Goal: Browse casually

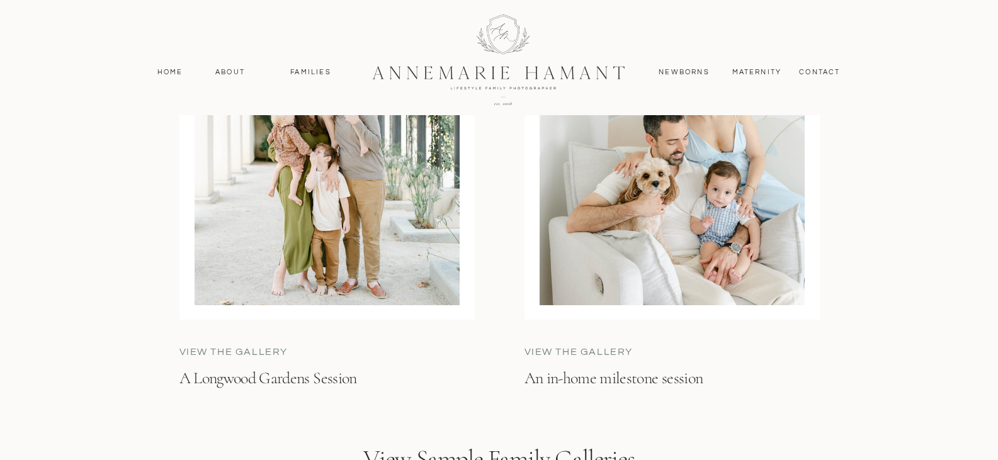
scroll to position [3527, 0]
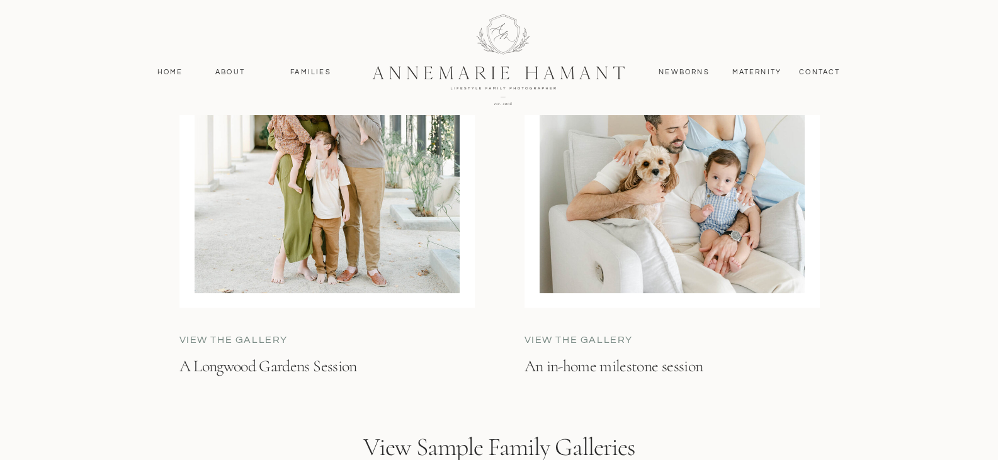
click at [663, 364] on p "An in-home milestone session" at bounding box center [669, 378] width 288 height 44
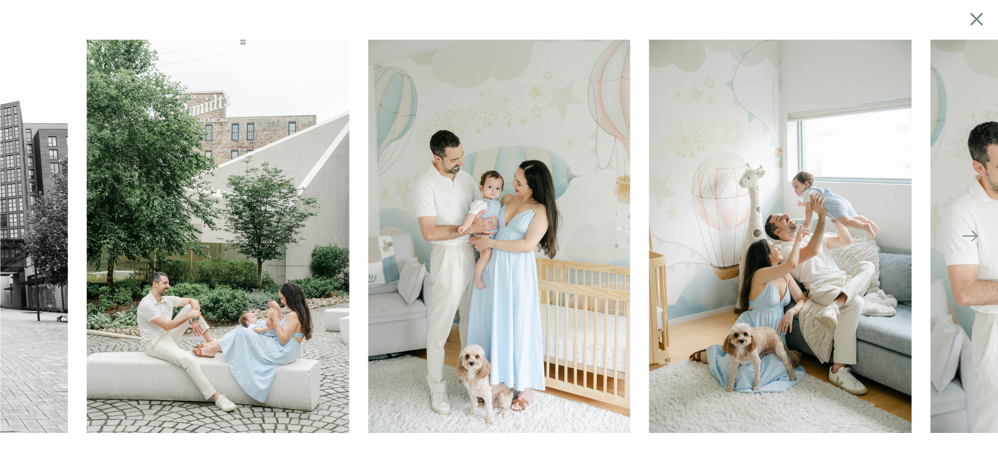
scroll to position [3601, 0]
click at [978, 241] on icon at bounding box center [970, 236] width 18 height 18
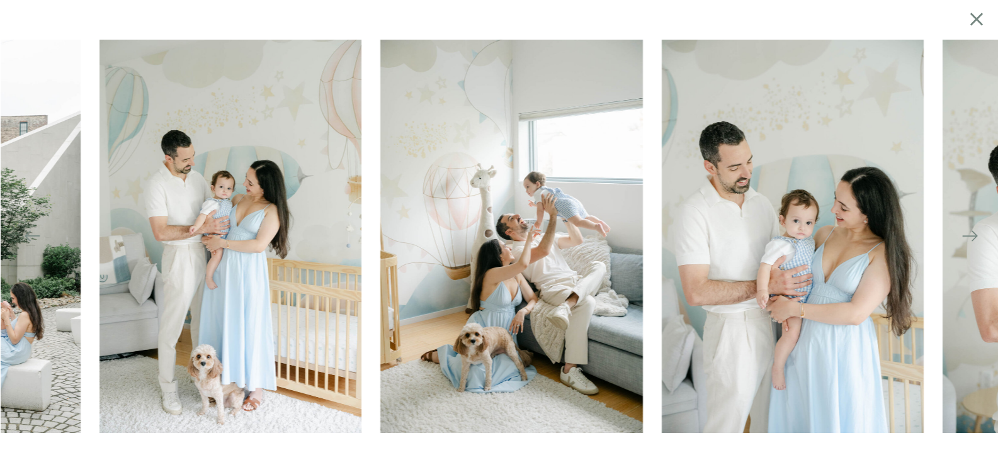
click at [974, 237] on icon at bounding box center [970, 236] width 18 height 18
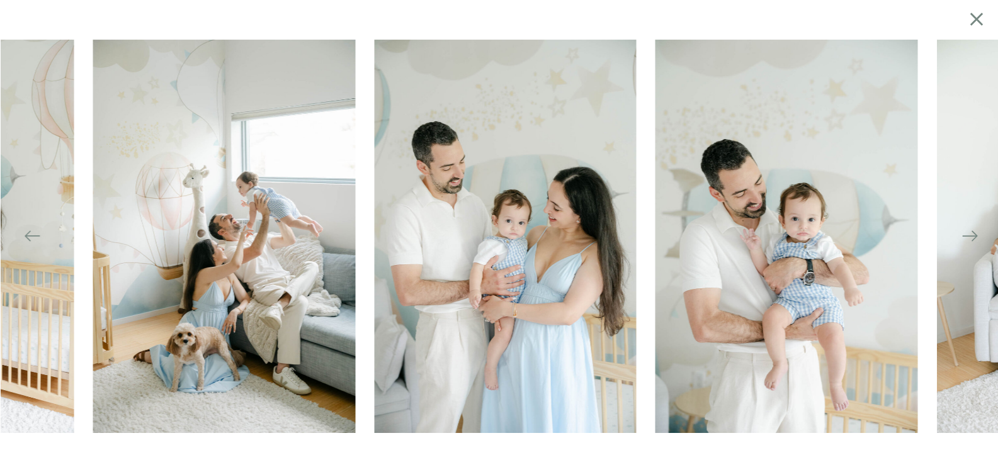
click at [974, 237] on icon at bounding box center [970, 236] width 18 height 18
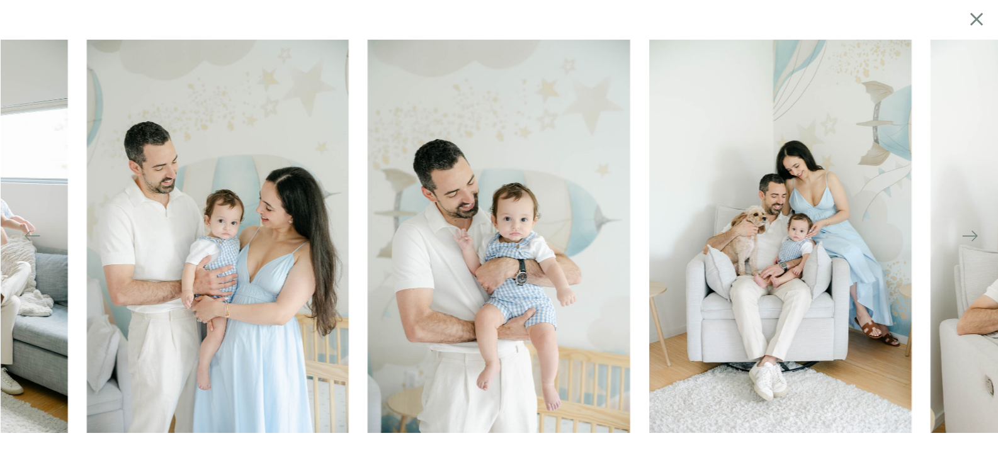
click at [967, 234] on icon at bounding box center [970, 236] width 18 height 18
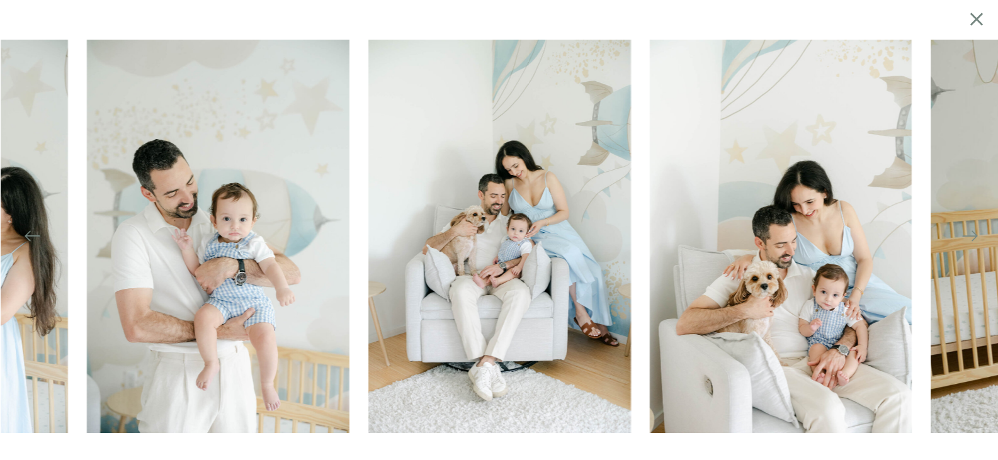
click at [967, 234] on icon at bounding box center [970, 236] width 18 height 18
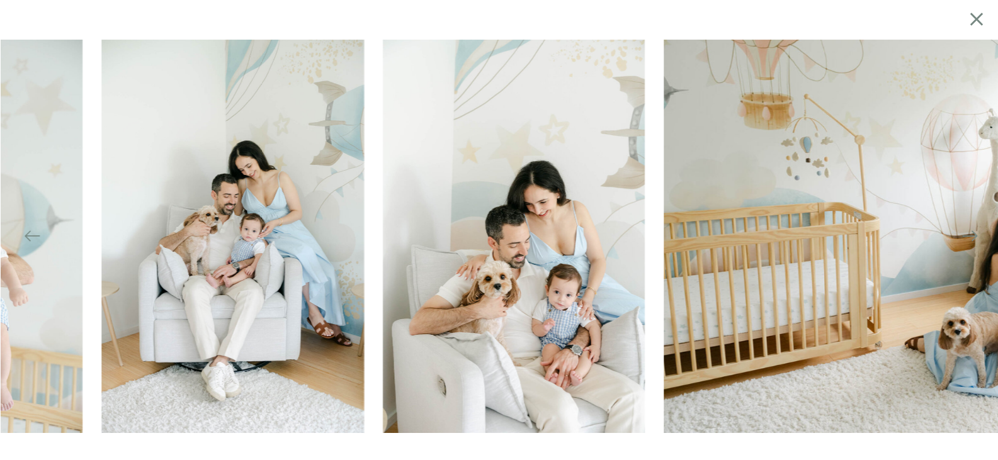
click at [967, 234] on icon at bounding box center [970, 236] width 18 height 18
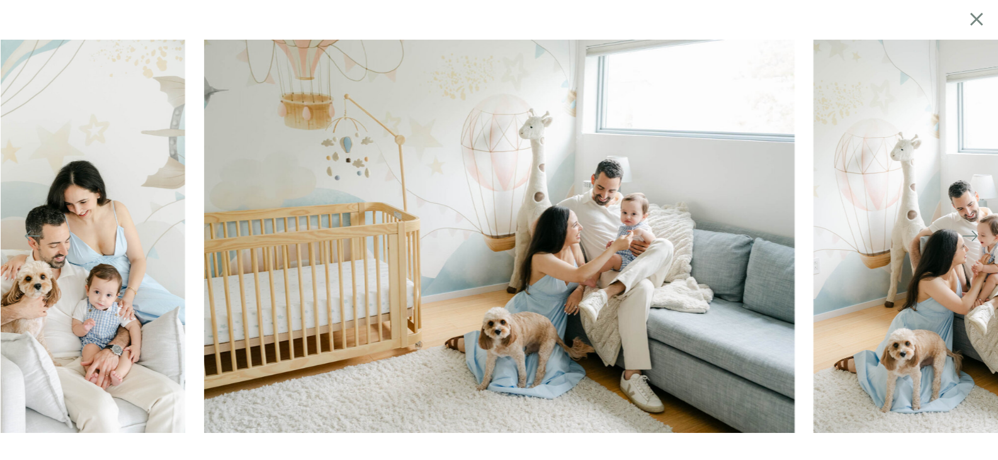
click at [967, 234] on icon at bounding box center [970, 236] width 18 height 18
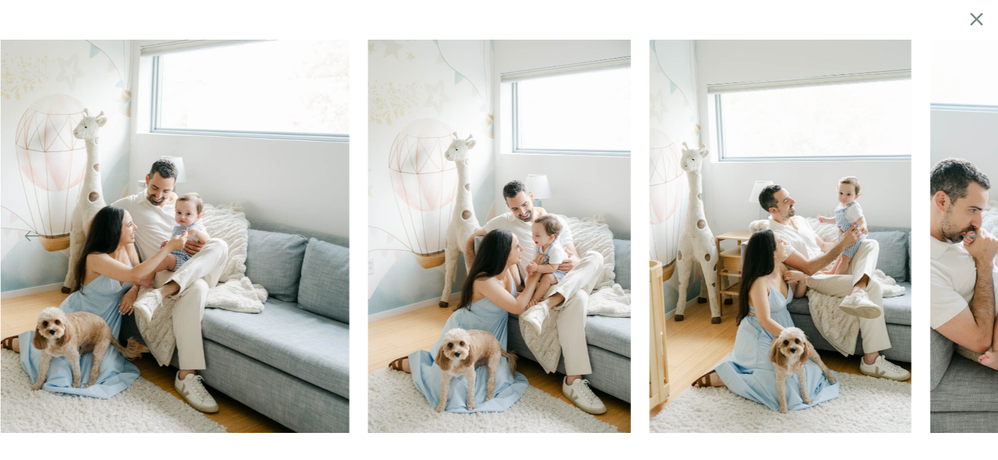
click at [967, 234] on icon at bounding box center [970, 236] width 18 height 18
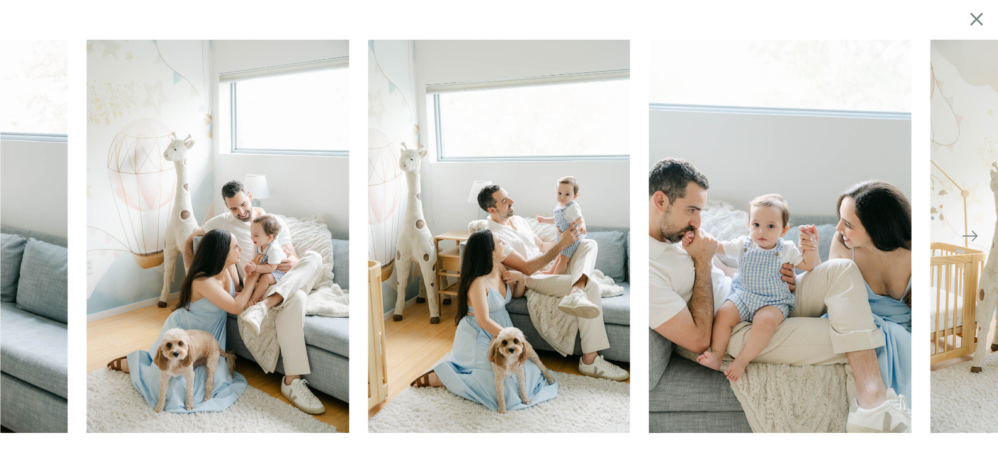
scroll to position [4357, 0]
click at [976, 26] on icon at bounding box center [977, 19] width 22 height 25
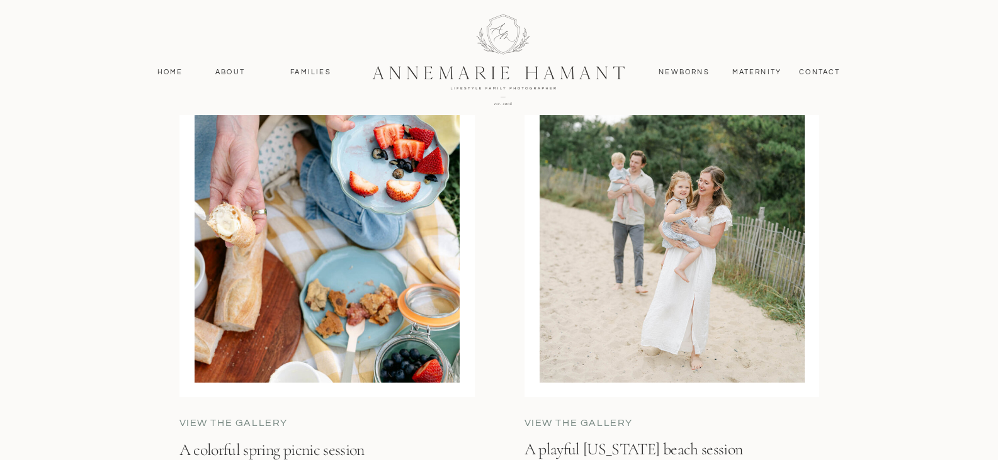
click at [642, 311] on div at bounding box center [672, 210] width 265 height 345
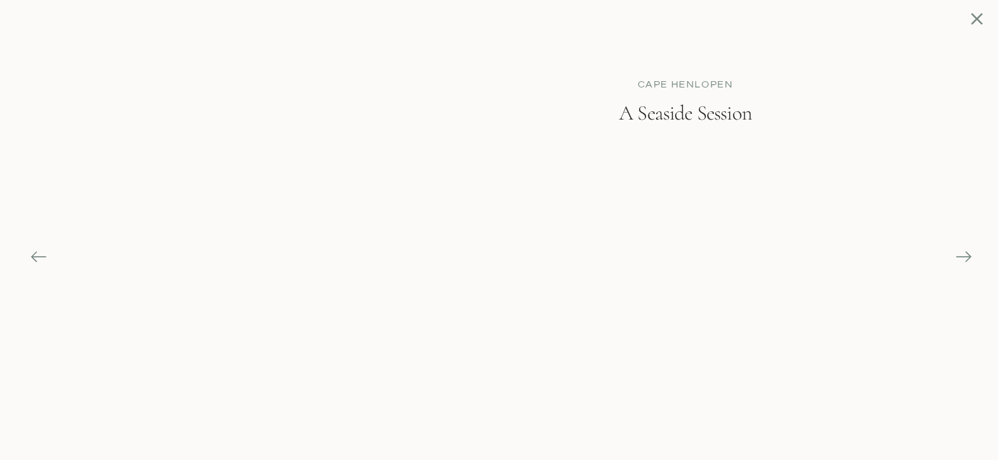
scroll to position [3890, 0]
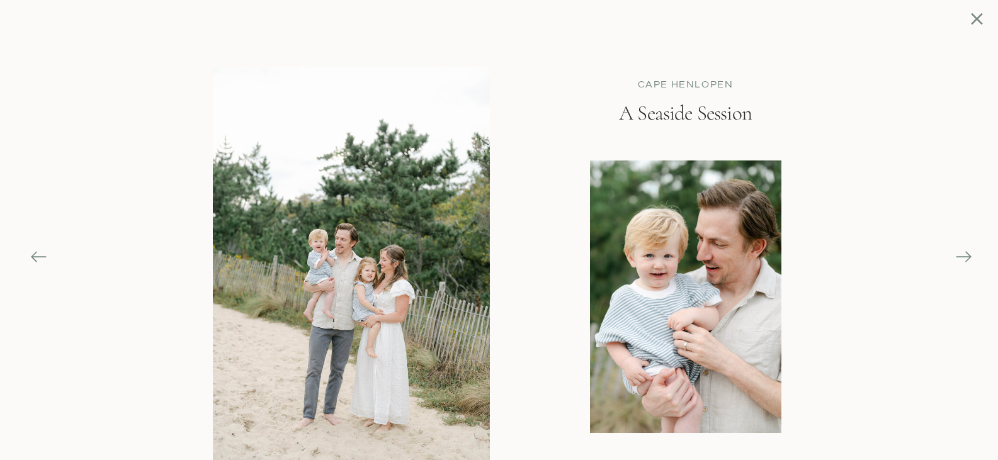
click at [955, 259] on icon at bounding box center [964, 257] width 18 height 18
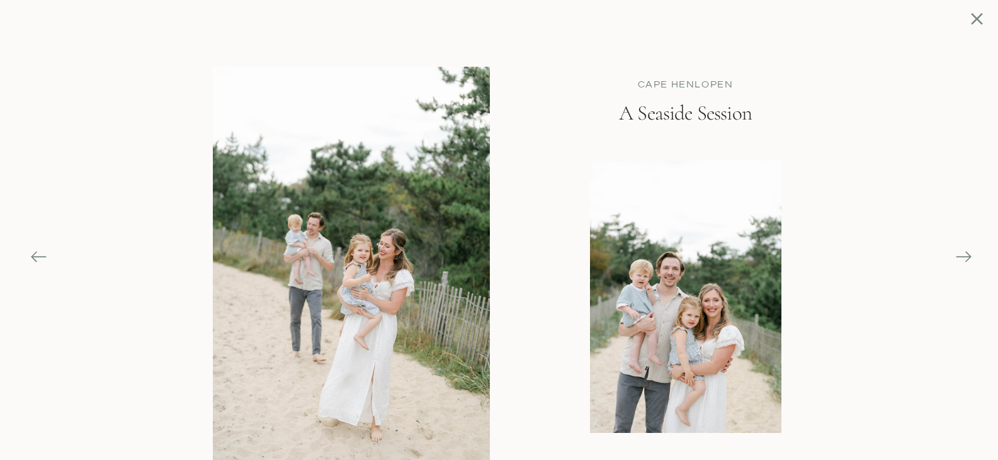
click at [955, 259] on icon at bounding box center [964, 257] width 18 height 18
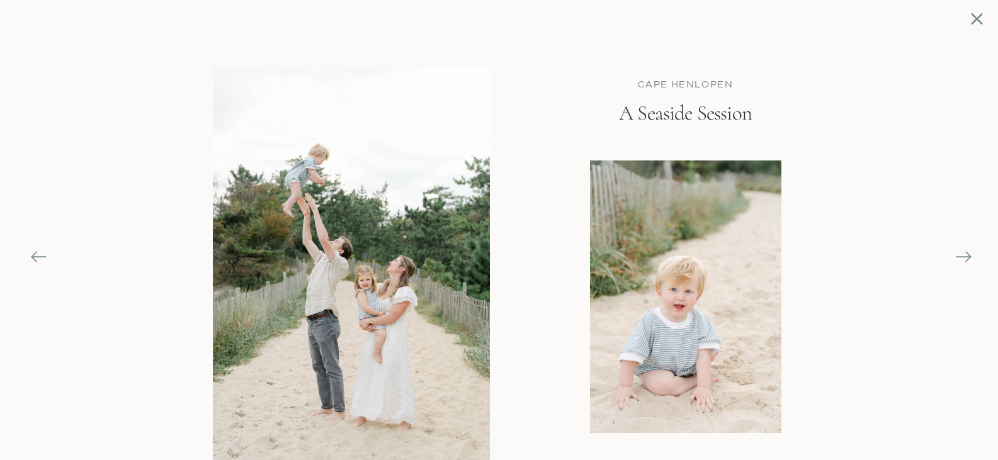
click at [955, 259] on icon at bounding box center [964, 257] width 18 height 18
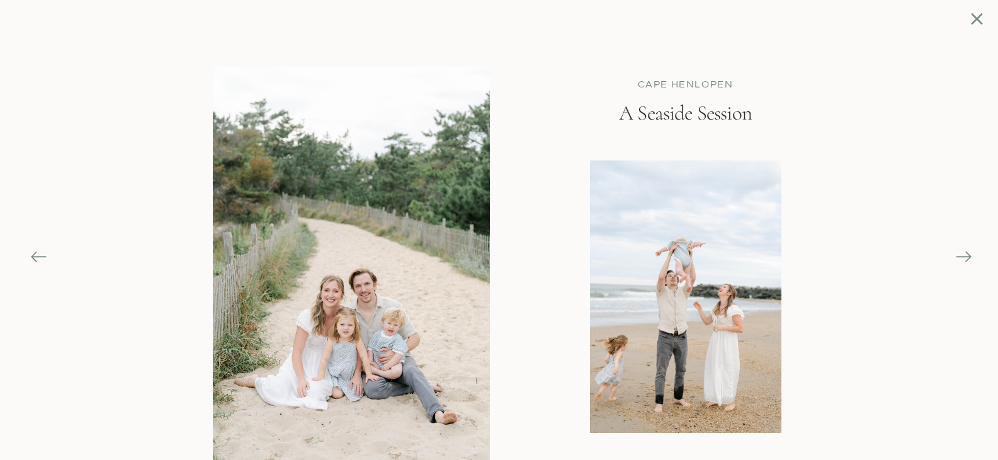
click at [955, 259] on icon at bounding box center [964, 257] width 18 height 18
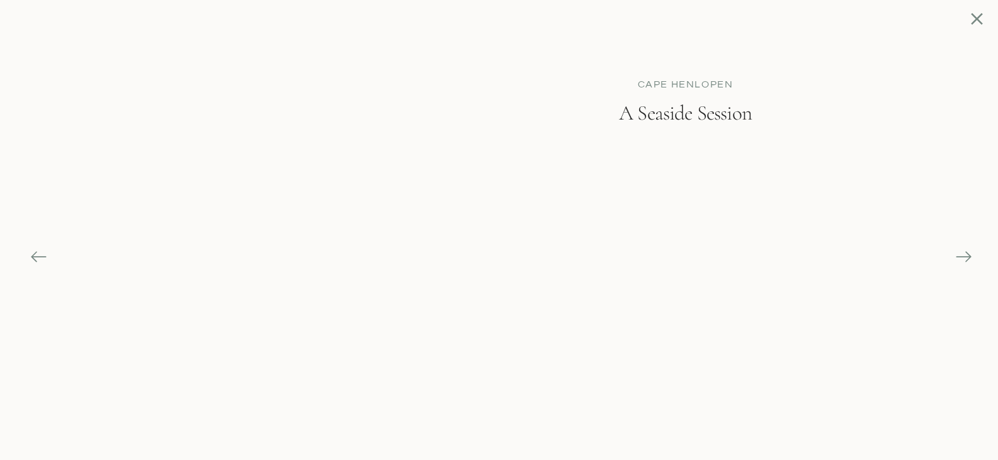
click at [955, 259] on icon at bounding box center [964, 257] width 18 height 18
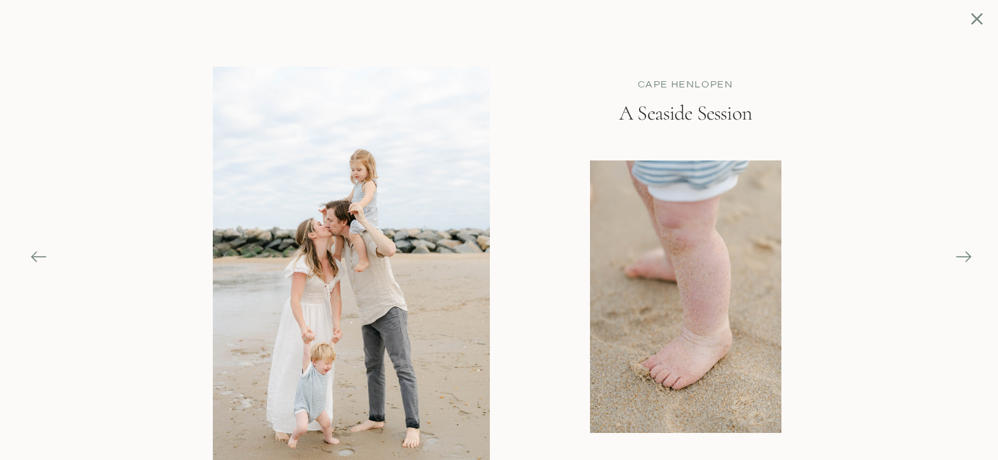
click at [972, 23] on icon at bounding box center [977, 19] width 20 height 20
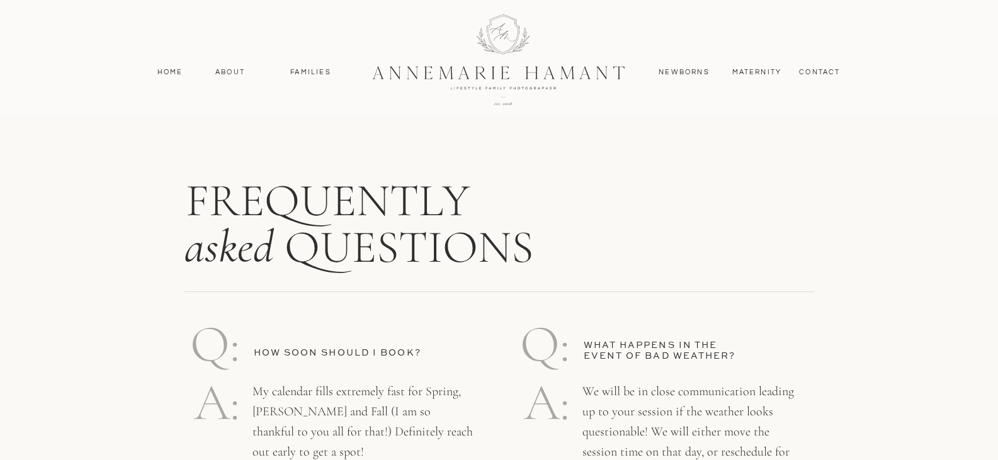
scroll to position [5528, 0]
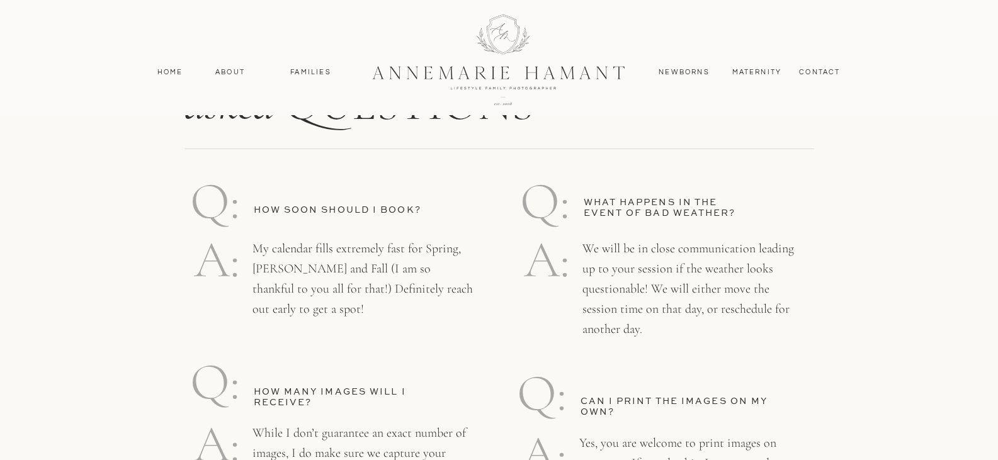
scroll to position [3527, 0]
